Goal: Task Accomplishment & Management: Complete application form

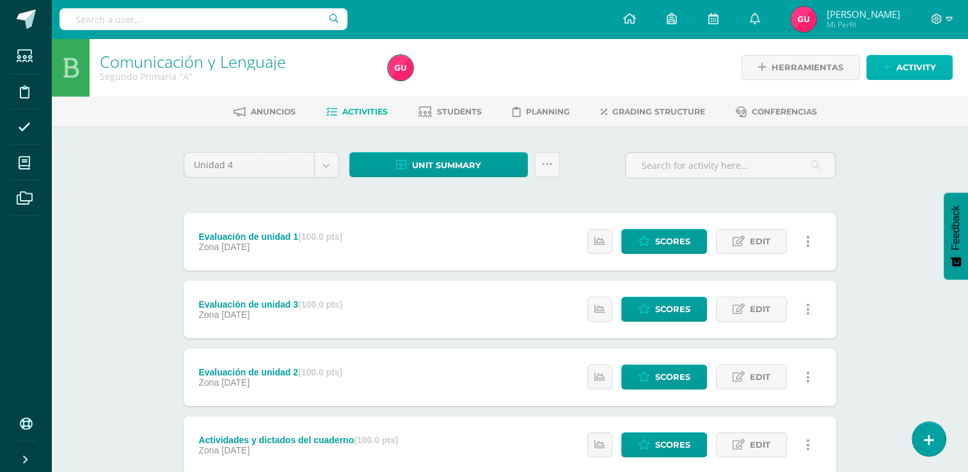
click at [898, 60] on span "Activity" at bounding box center [916, 68] width 40 height 24
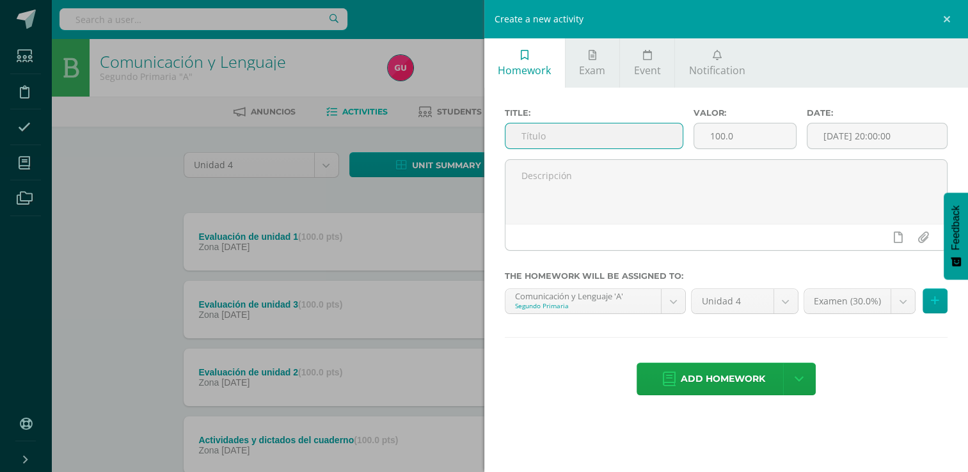
click at [643, 130] on input "text" at bounding box center [593, 135] width 177 height 25
type input "Examen"
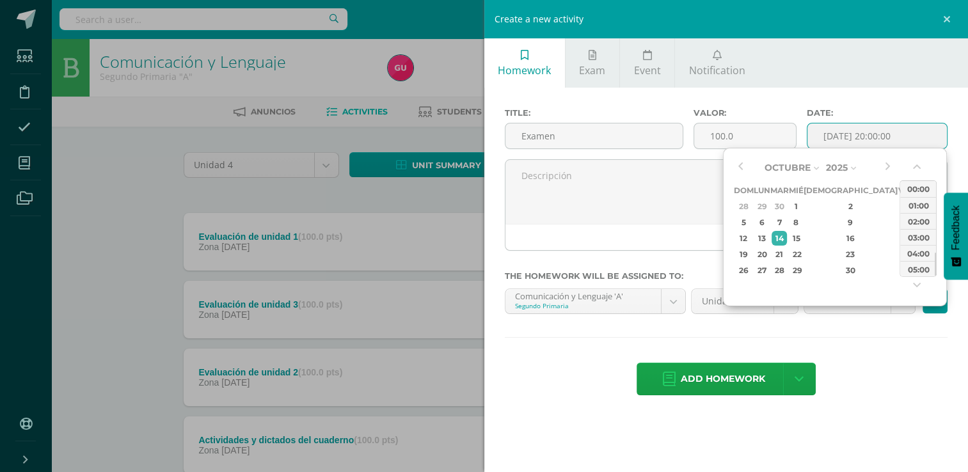
click at [902, 127] on input "[DATE] 20:00:00" at bounding box center [876, 135] width 139 height 25
drag, startPoint x: 935, startPoint y: 260, endPoint x: 937, endPoint y: 232, distance: 27.6
click at [937, 232] on div "Octubre Enero Febrero Marzo Abril Mayo Junio Julio Agosto Septiembre Octubre No…" at bounding box center [835, 227] width 224 height 159
click at [919, 208] on div "12:00" at bounding box center [918, 204] width 36 height 16
type input "2025-10-14 12:00"
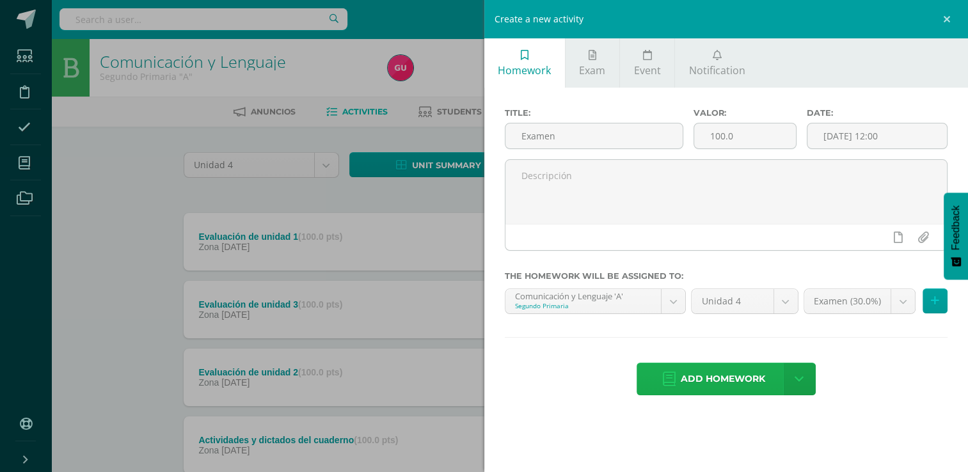
click at [701, 370] on span "Add homework" at bounding box center [723, 378] width 84 height 31
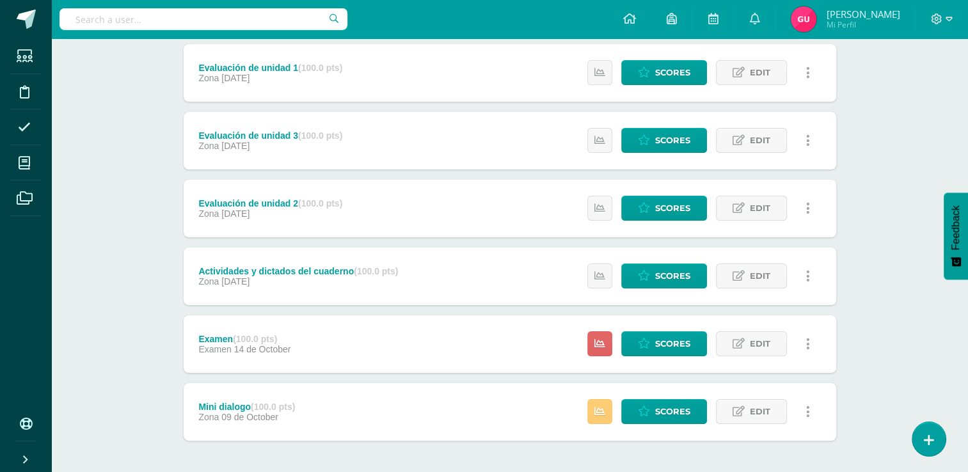
scroll to position [173, 0]
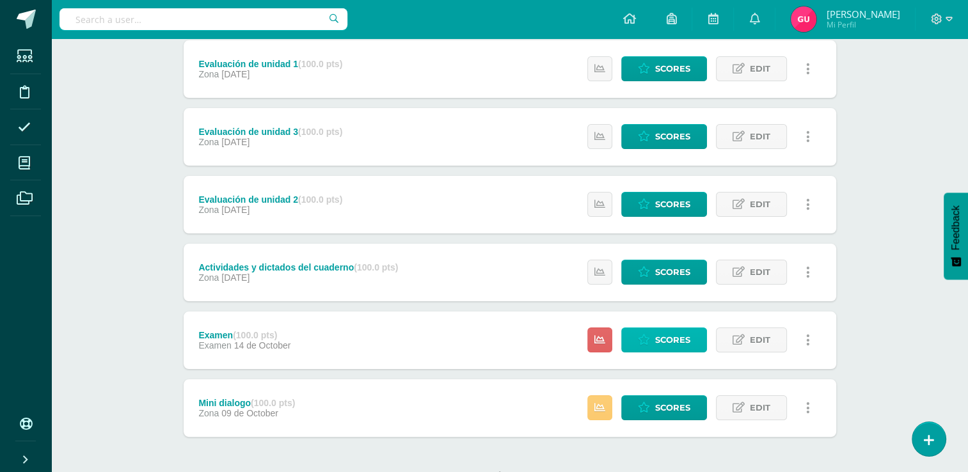
click at [678, 341] on span "Scores" at bounding box center [672, 340] width 35 height 24
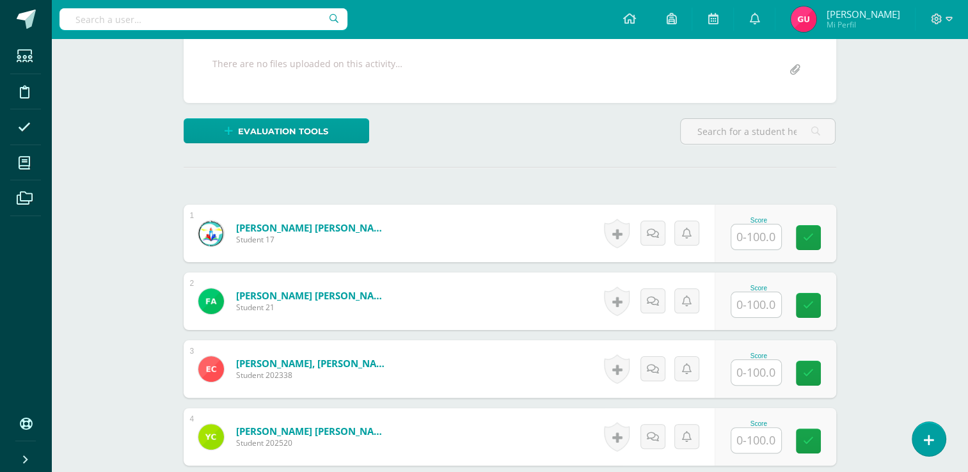
scroll to position [241, 0]
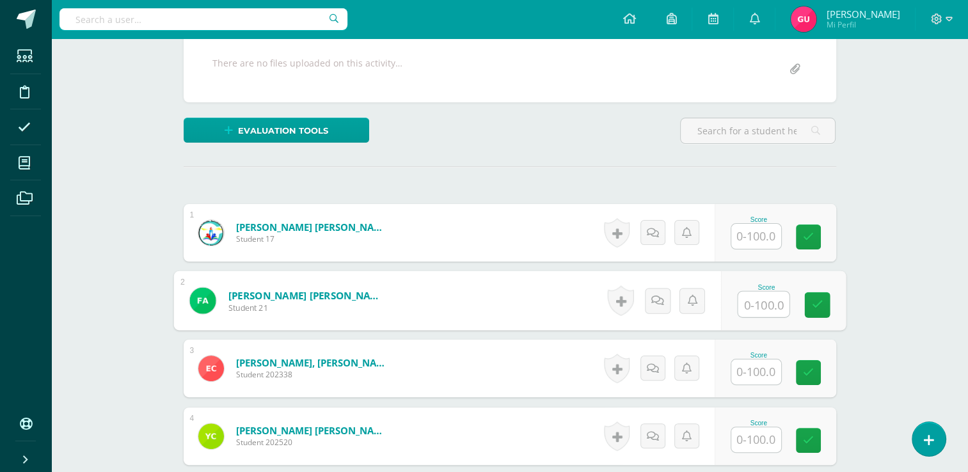
click at [763, 298] on input "text" at bounding box center [763, 305] width 51 height 26
type input "88"
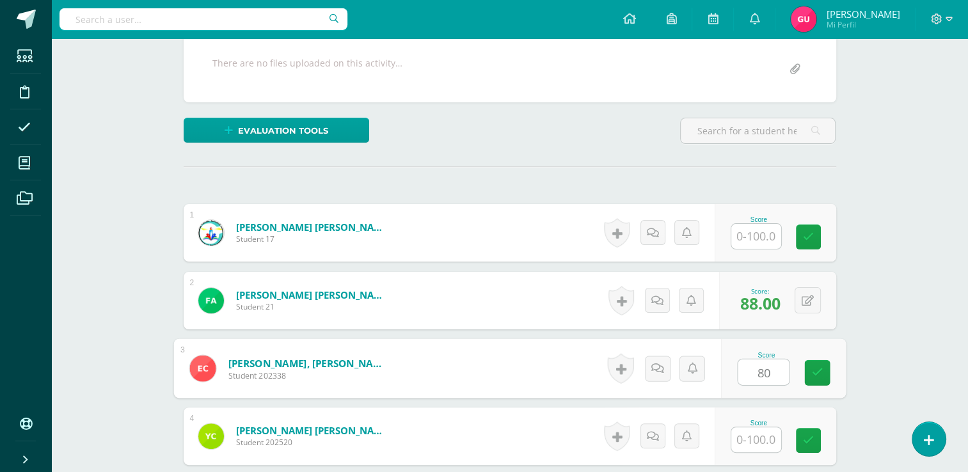
type input "80"
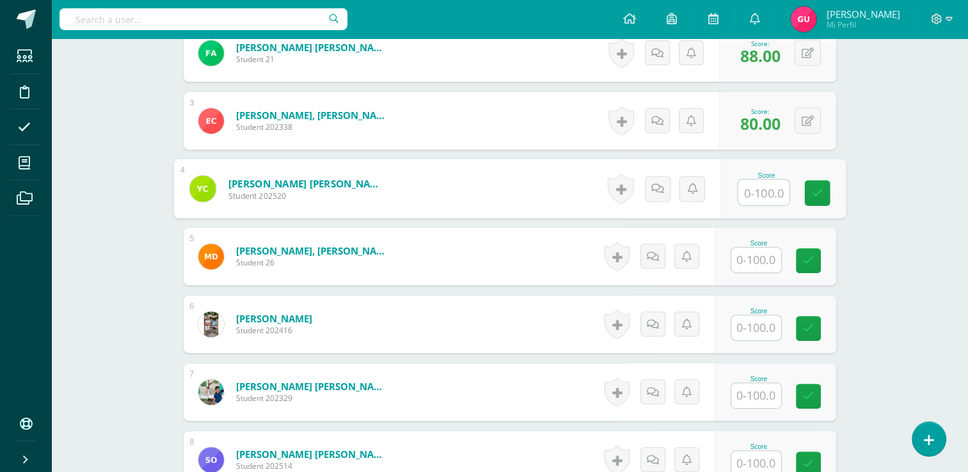
scroll to position [493, 0]
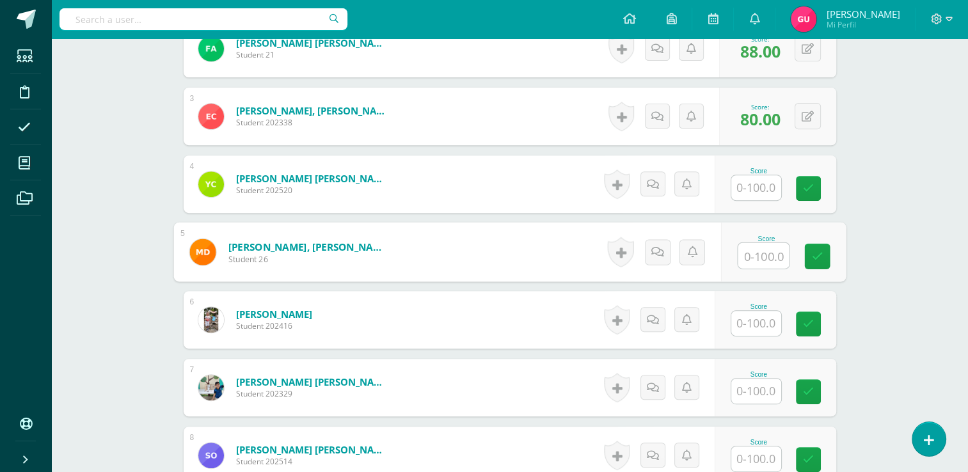
click at [747, 256] on input "text" at bounding box center [763, 256] width 51 height 26
type input "75"
click at [814, 255] on icon at bounding box center [817, 256] width 12 height 11
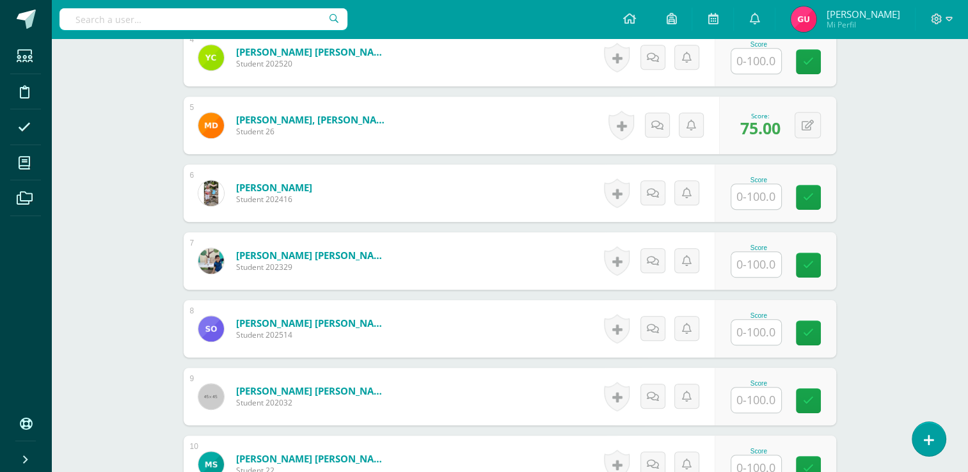
scroll to position [624, 0]
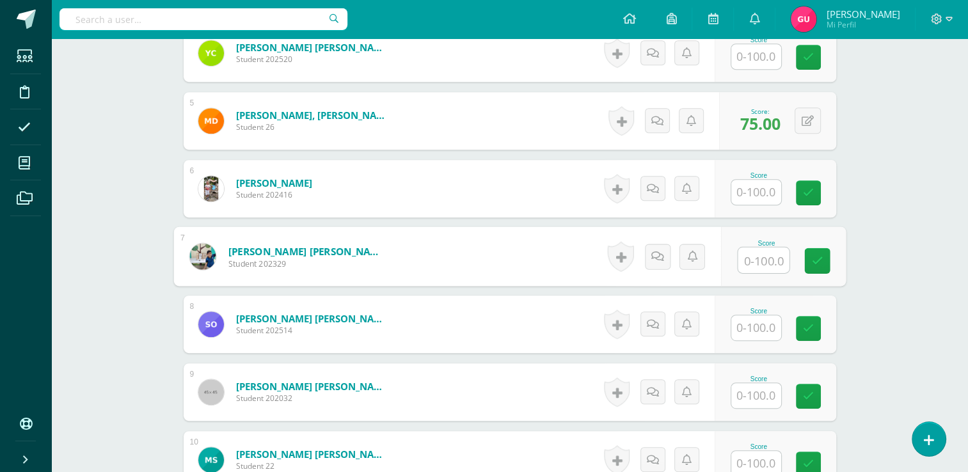
click at [759, 248] on input "text" at bounding box center [763, 261] width 51 height 26
type input "67"
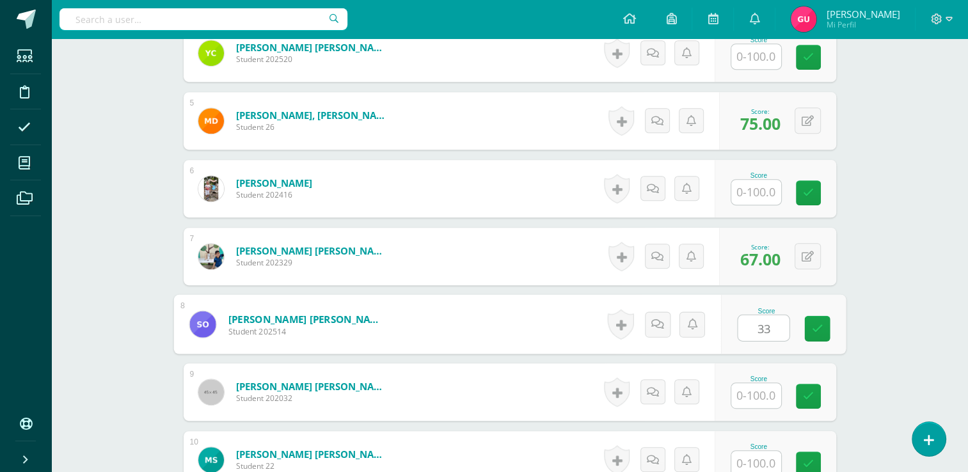
type input "33"
click at [809, 331] on button at bounding box center [816, 324] width 27 height 27
click at [788, 321] on link at bounding box center [783, 329] width 26 height 26
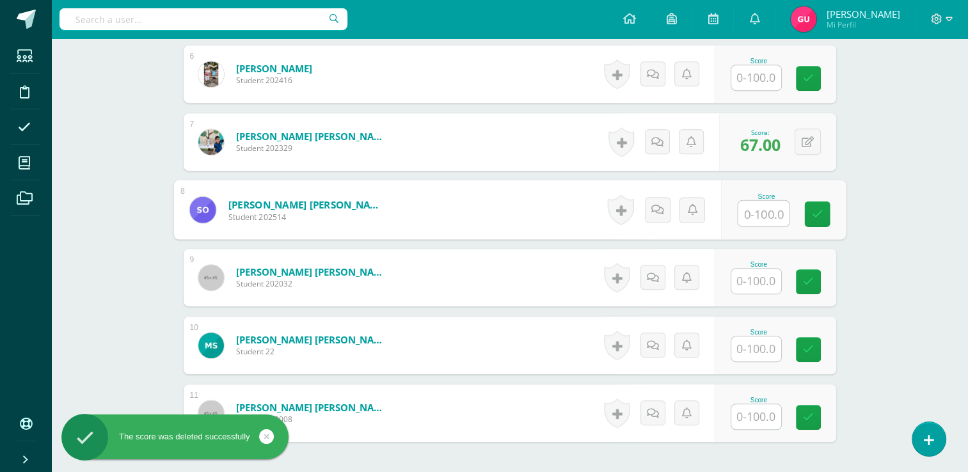
scroll to position [742, 0]
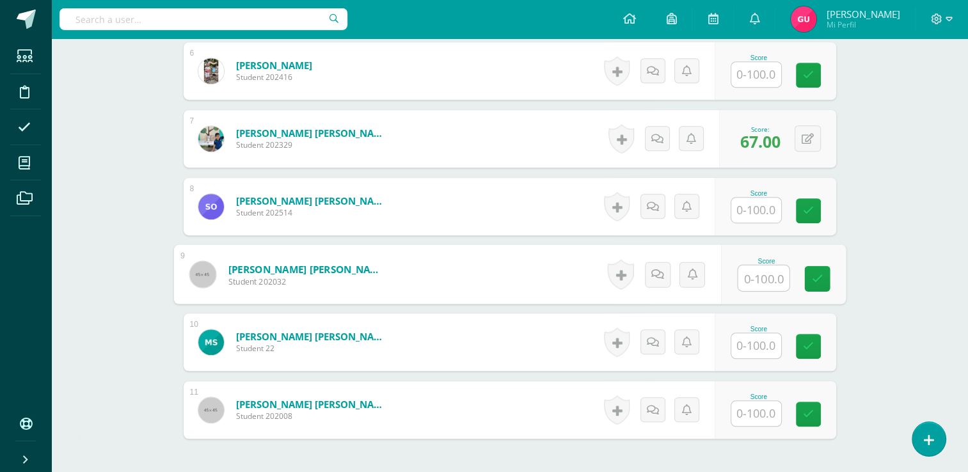
click at [755, 273] on input "text" at bounding box center [763, 279] width 51 height 26
type input "83"
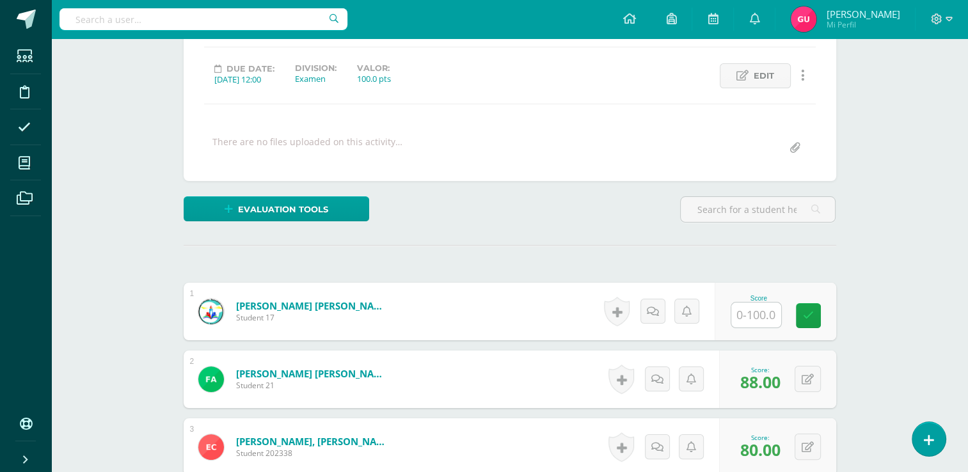
scroll to position [0, 0]
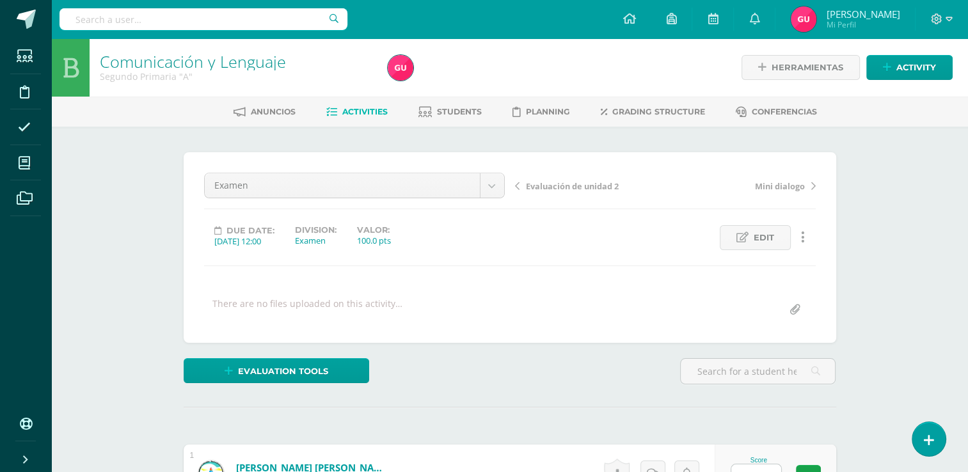
click at [358, 110] on span "Activities" at bounding box center [364, 112] width 45 height 10
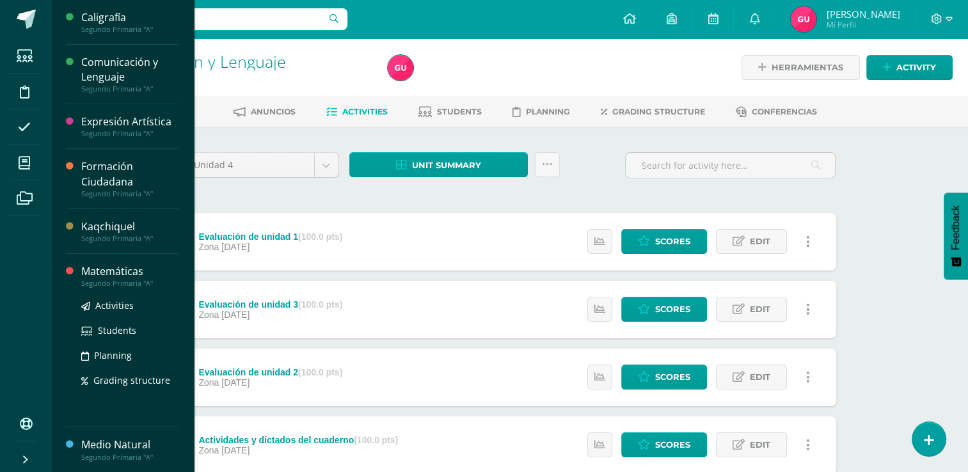
click at [117, 276] on div "Matemáticas" at bounding box center [129, 271] width 97 height 15
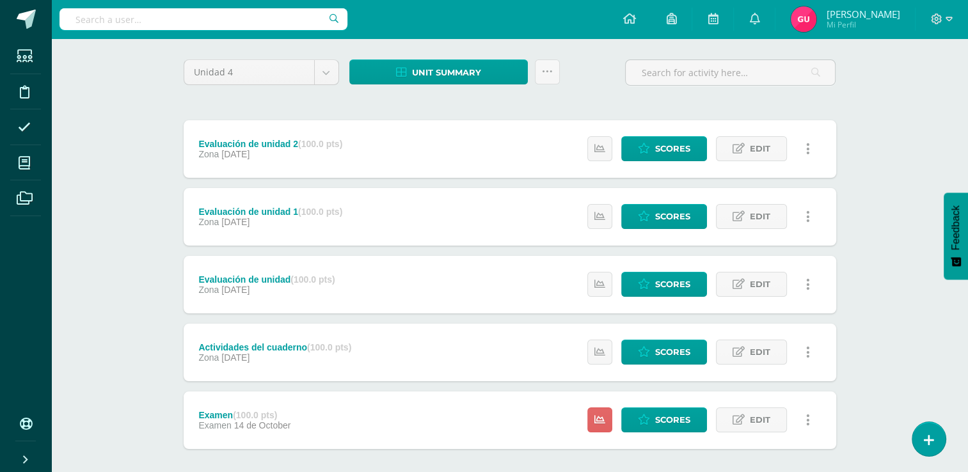
scroll to position [98, 0]
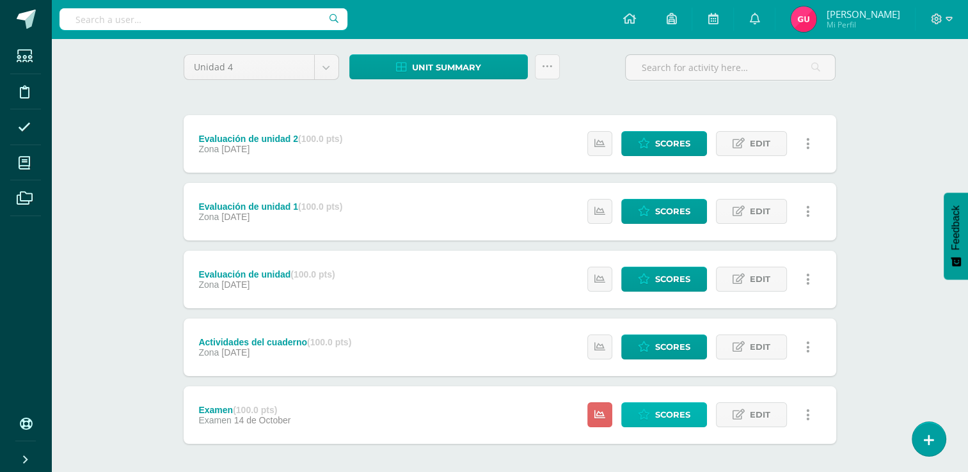
click at [677, 405] on span "Scores" at bounding box center [672, 415] width 35 height 24
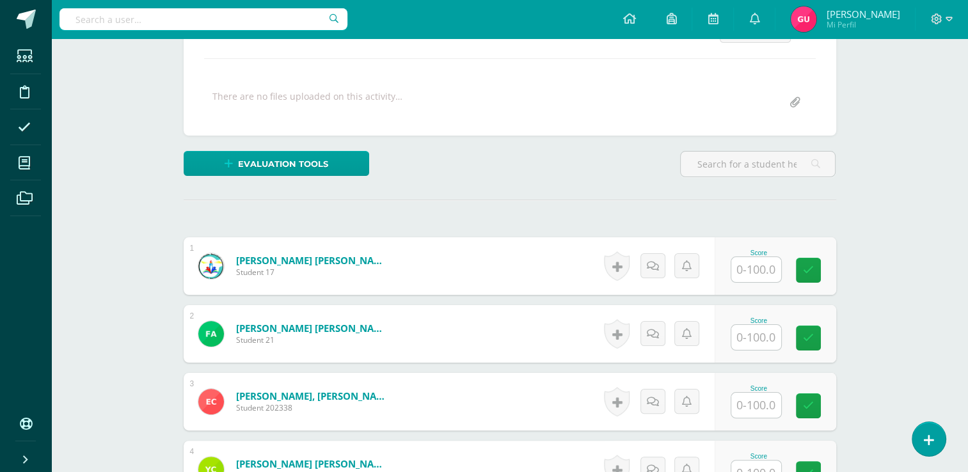
scroll to position [243, 0]
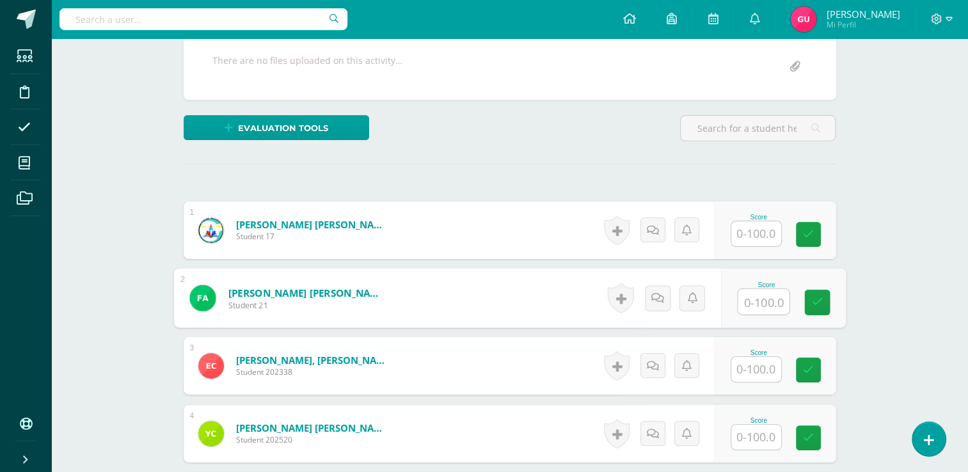
click at [761, 294] on input "text" at bounding box center [763, 302] width 51 height 26
type input "100"
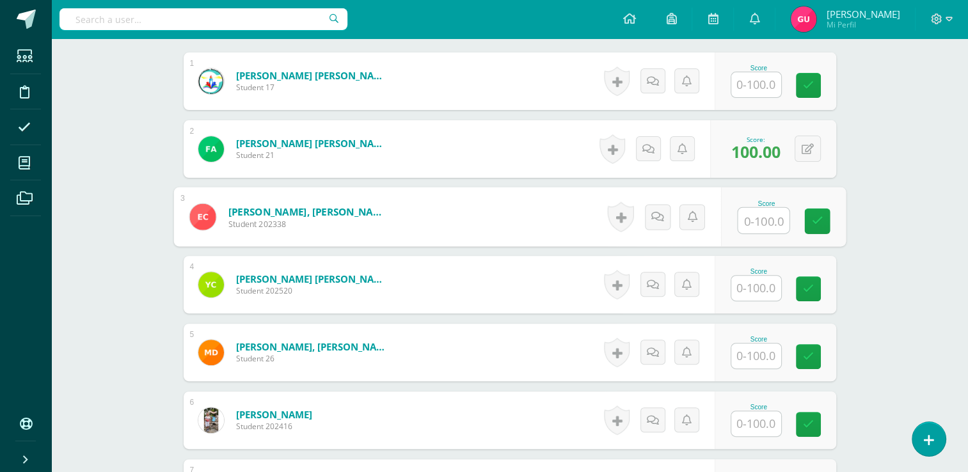
scroll to position [397, 0]
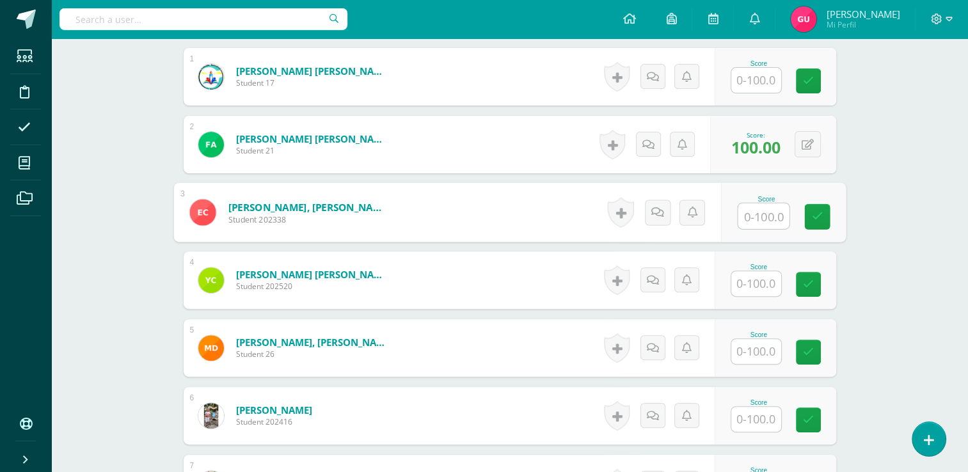
click at [758, 411] on input "text" at bounding box center [756, 419] width 50 height 25
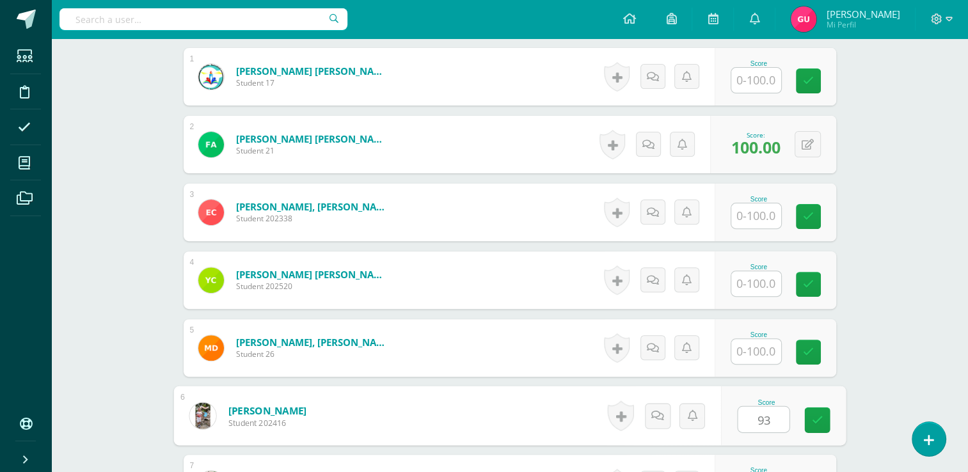
type input "93"
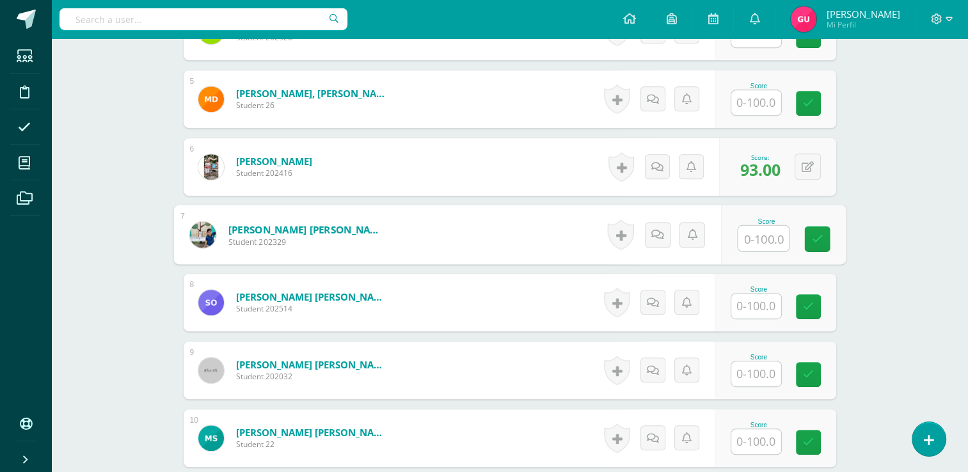
scroll to position [854, 0]
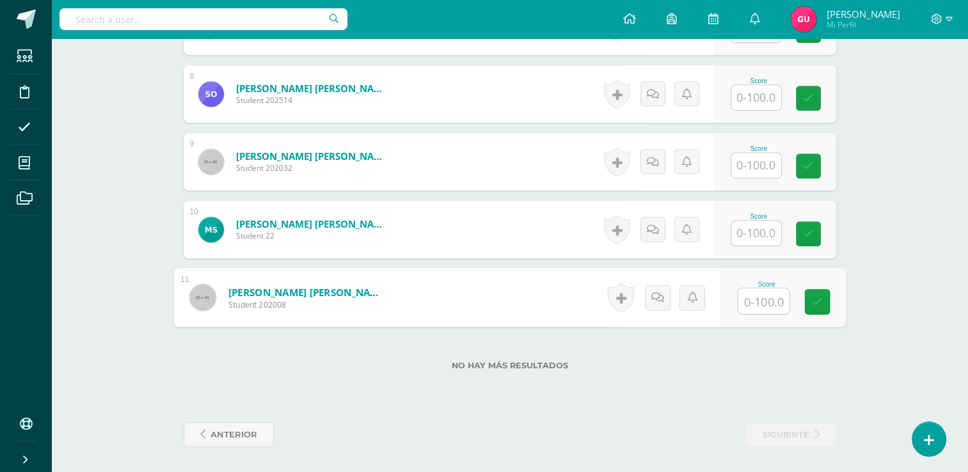
click at [760, 303] on input "text" at bounding box center [763, 302] width 51 height 26
type input "86"
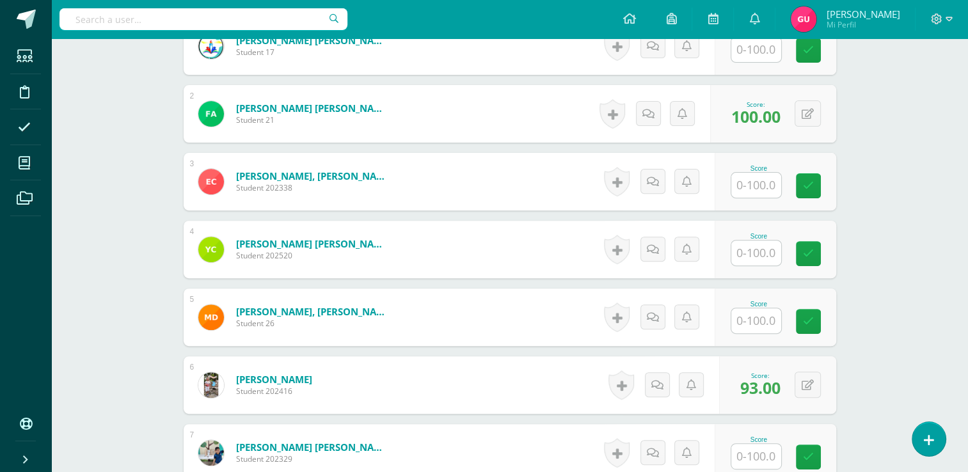
scroll to position [424, 0]
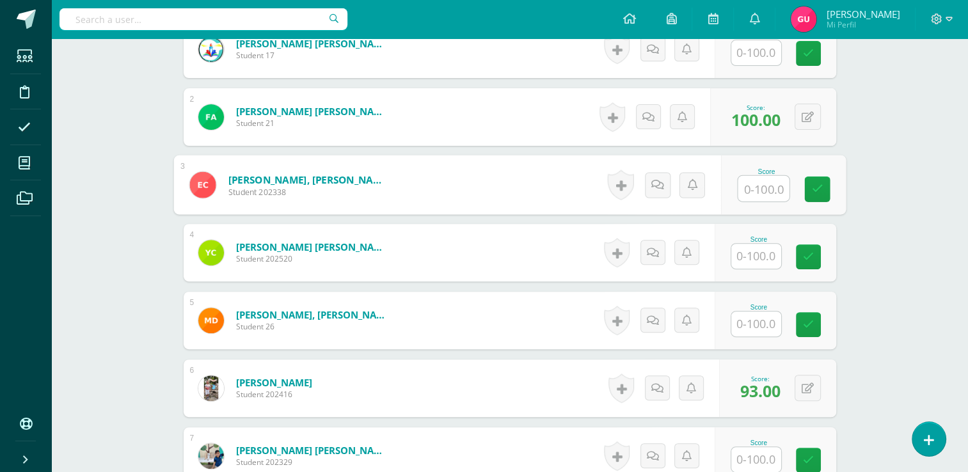
click at [747, 180] on input "text" at bounding box center [763, 189] width 51 height 26
type input "70"
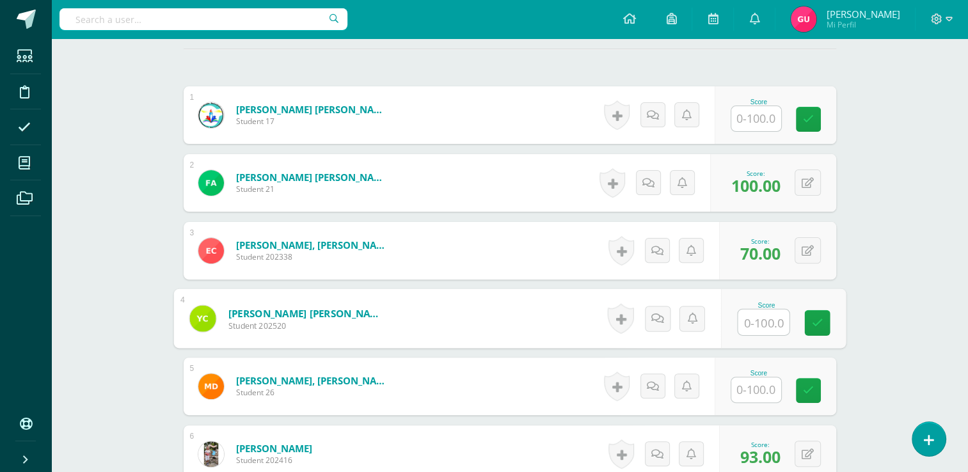
scroll to position [356, 0]
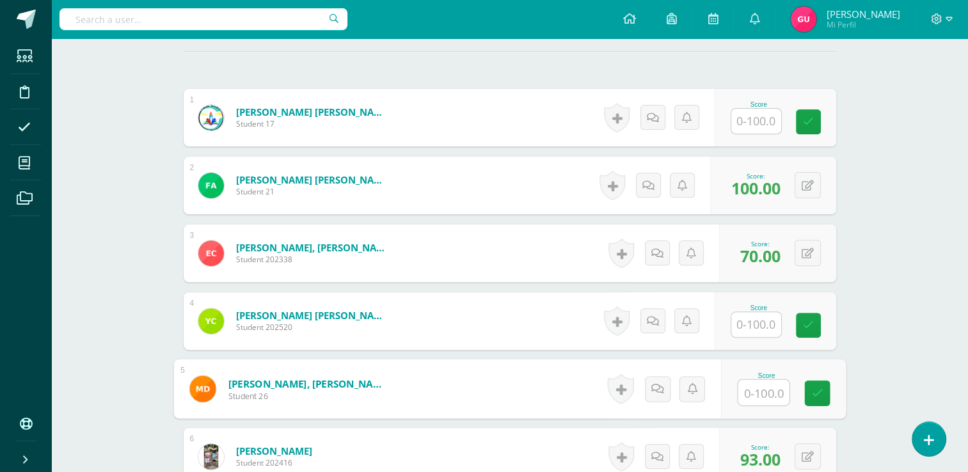
click at [765, 388] on input "text" at bounding box center [763, 393] width 51 height 26
type input "86"
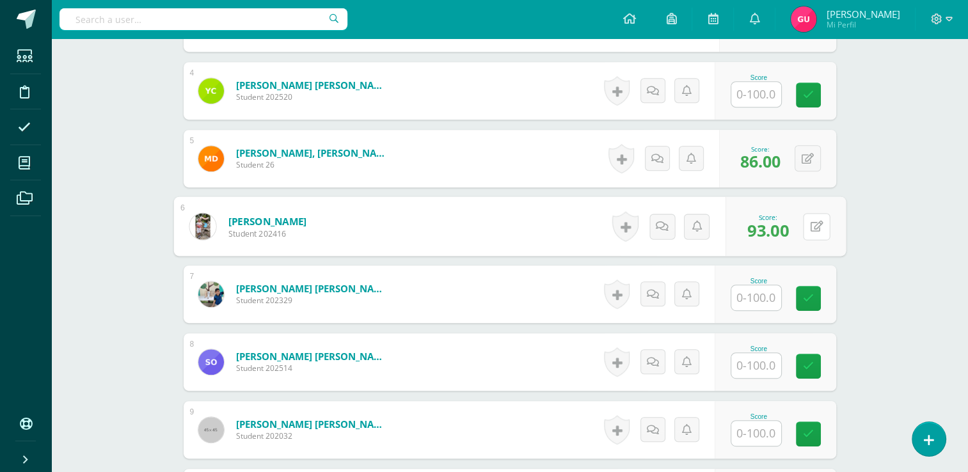
scroll to position [594, 0]
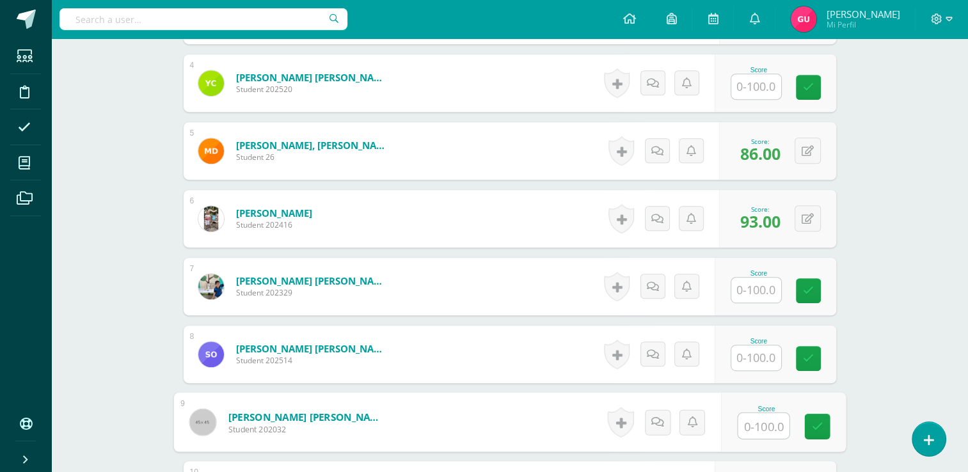
click at [768, 422] on input "text" at bounding box center [763, 426] width 51 height 26
type input "100"
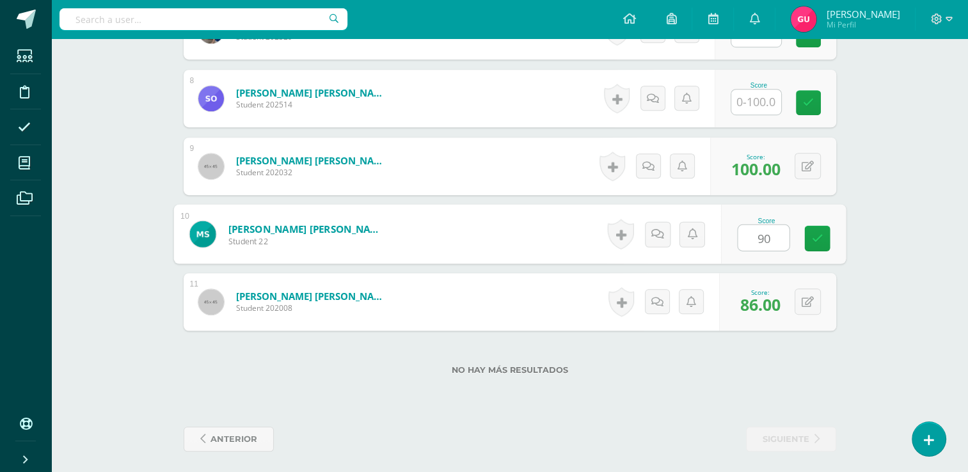
type input "90"
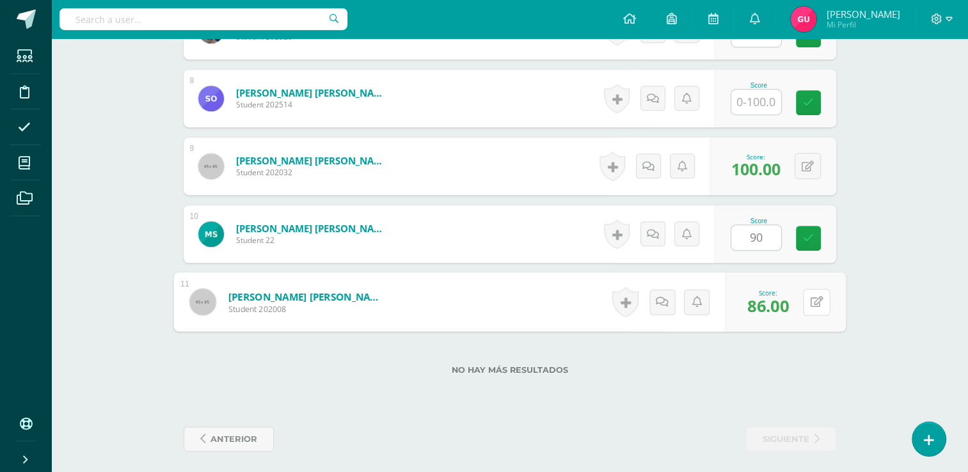
type input "90.00"
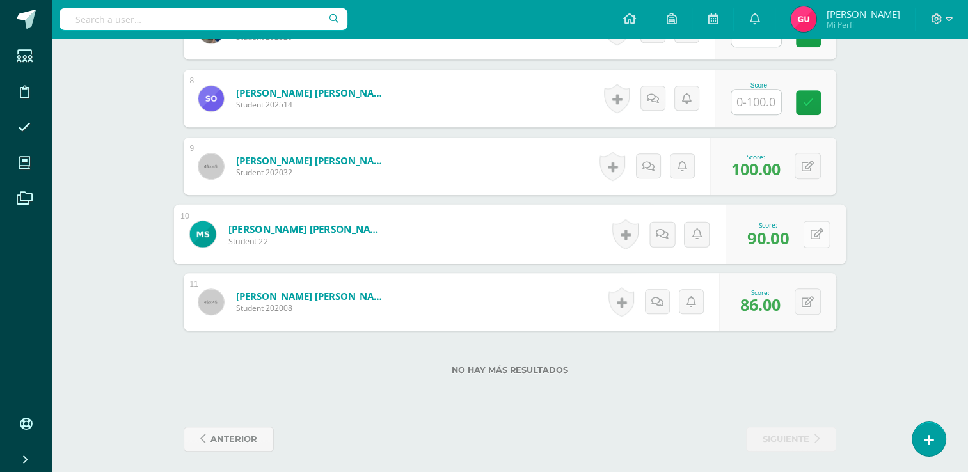
click at [803, 232] on button at bounding box center [816, 234] width 27 height 27
click at [788, 241] on link at bounding box center [783, 239] width 26 height 26
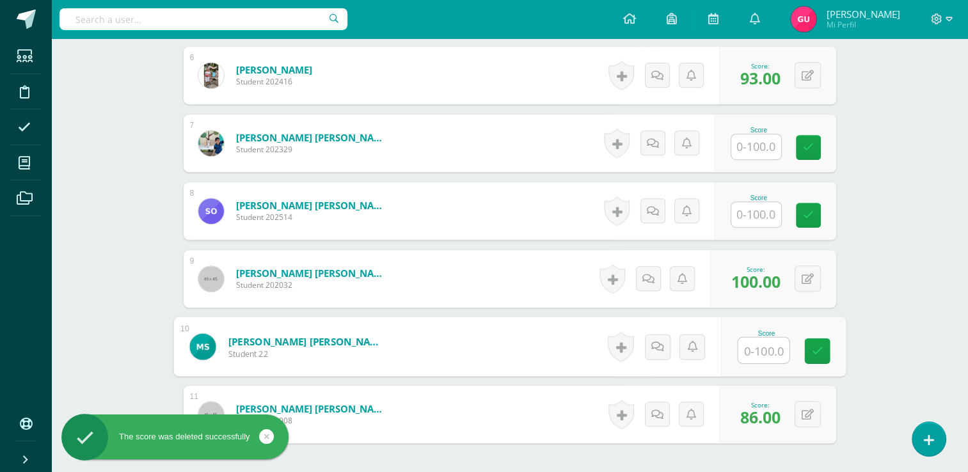
scroll to position [736, 0]
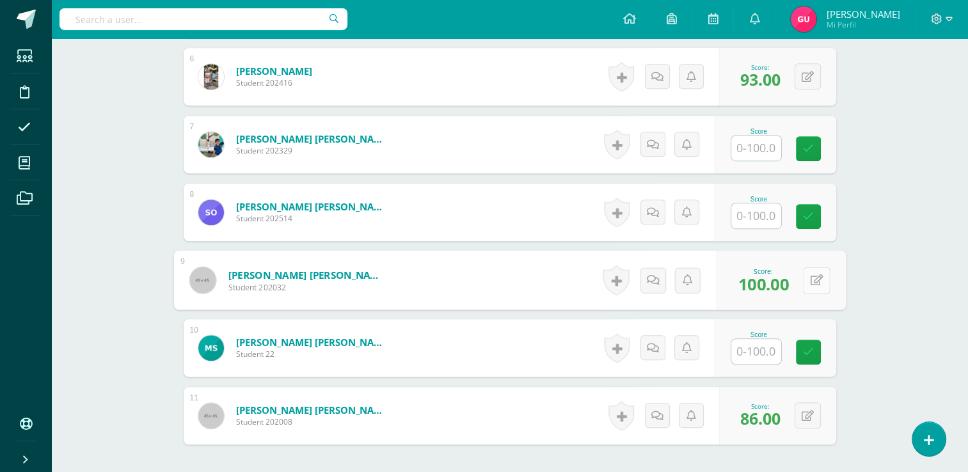
click at [813, 274] on icon at bounding box center [816, 279] width 13 height 11
type input "90"
click at [786, 280] on icon at bounding box center [783, 284] width 12 height 11
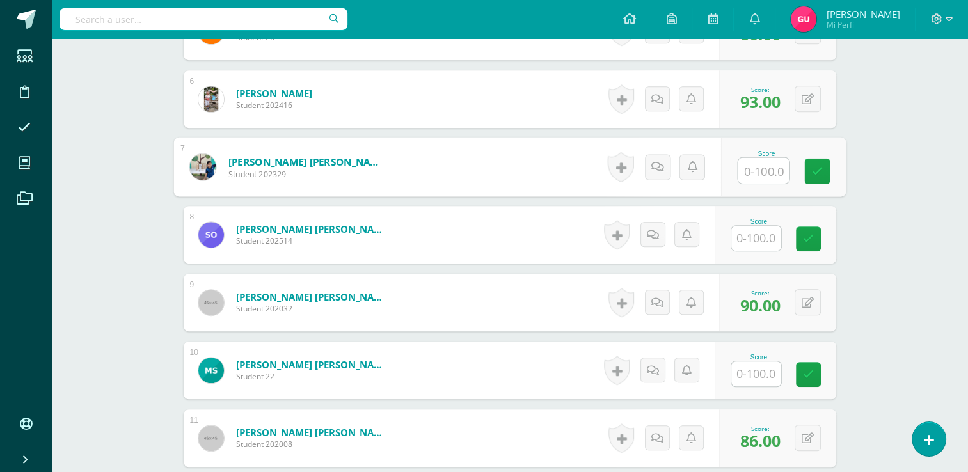
click at [747, 173] on input "text" at bounding box center [763, 171] width 51 height 26
type input "100"
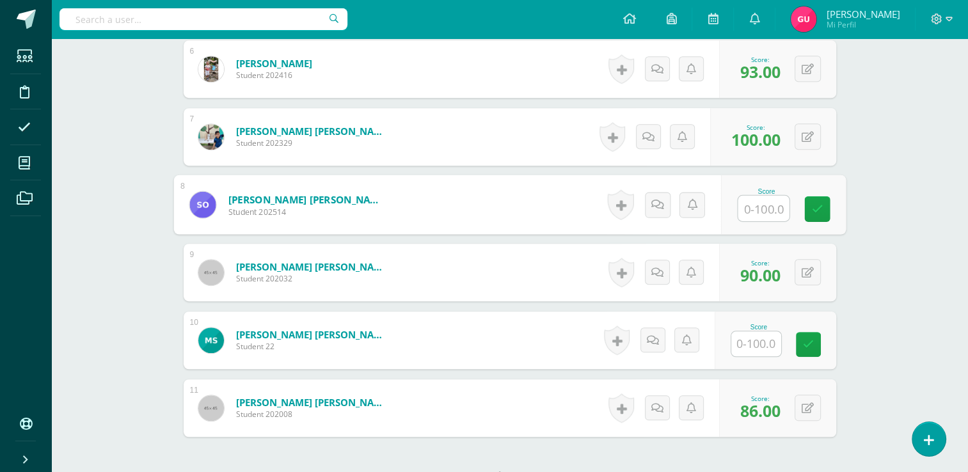
scroll to position [854, 0]
